Goal: Find specific page/section: Find specific page/section

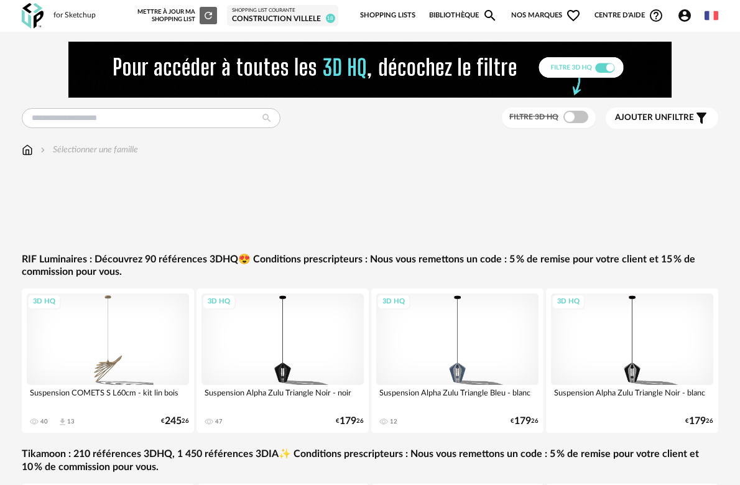
click at [379, 18] on link "Shopping Lists" at bounding box center [387, 15] width 55 height 26
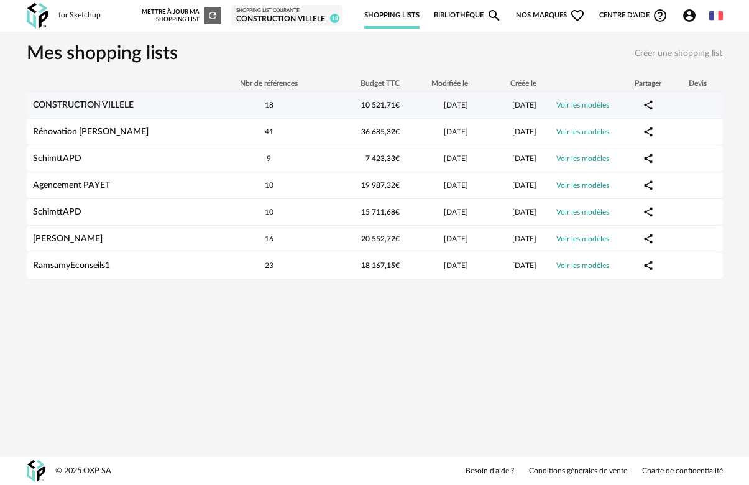
click at [99, 109] on link "CONSTRUCTION VILLELE" at bounding box center [83, 105] width 101 height 9
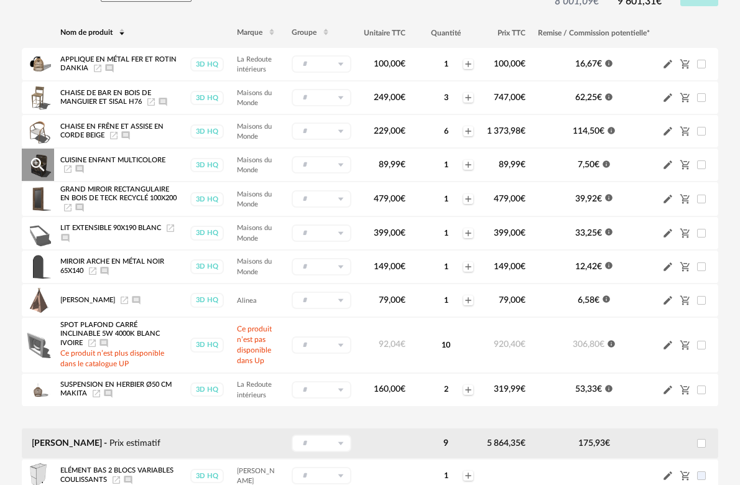
scroll to position [138, 0]
click at [95, 272] on icon "Launch icon" at bounding box center [93, 271] width 10 height 10
